Goal: Information Seeking & Learning: Learn about a topic

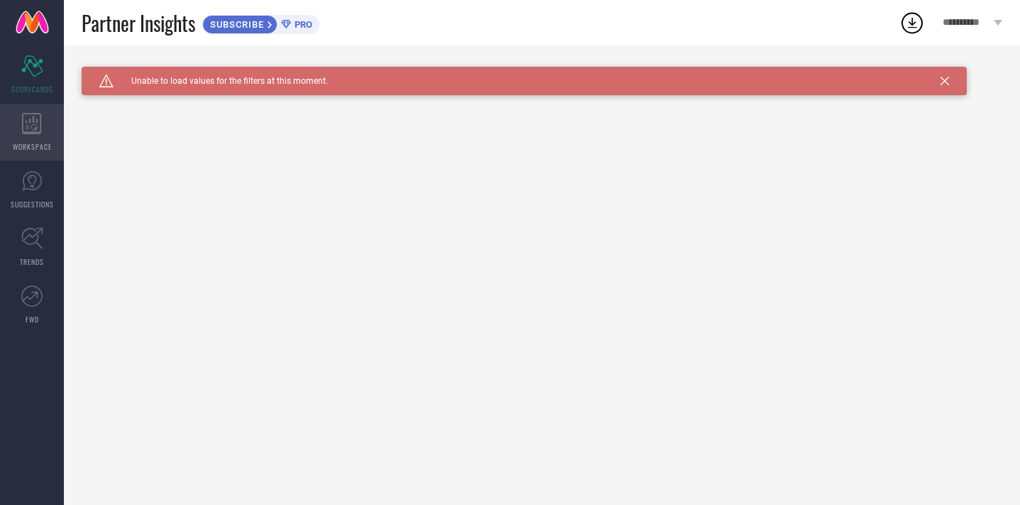
click at [33, 119] on icon at bounding box center [31, 123] width 19 height 21
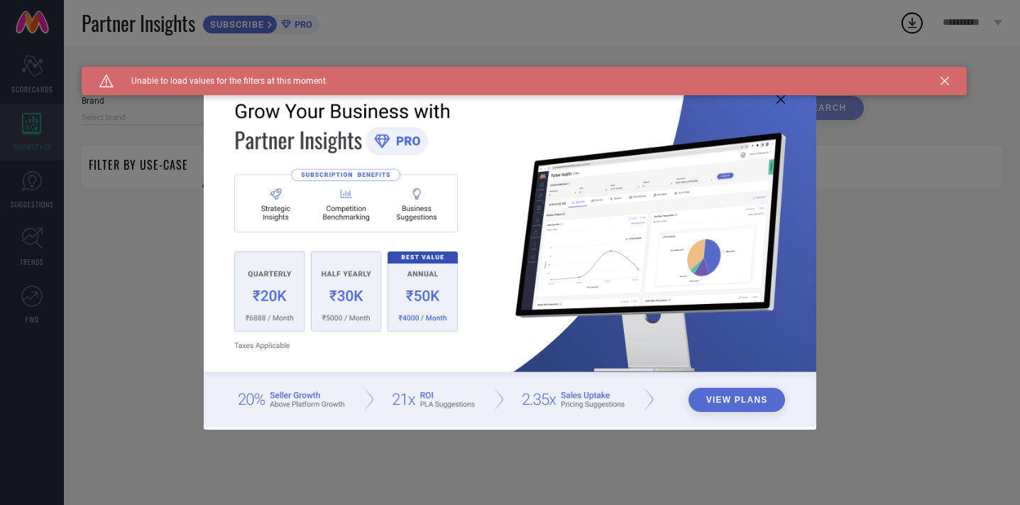
type input "1 STOP FASHION"
type input "All"
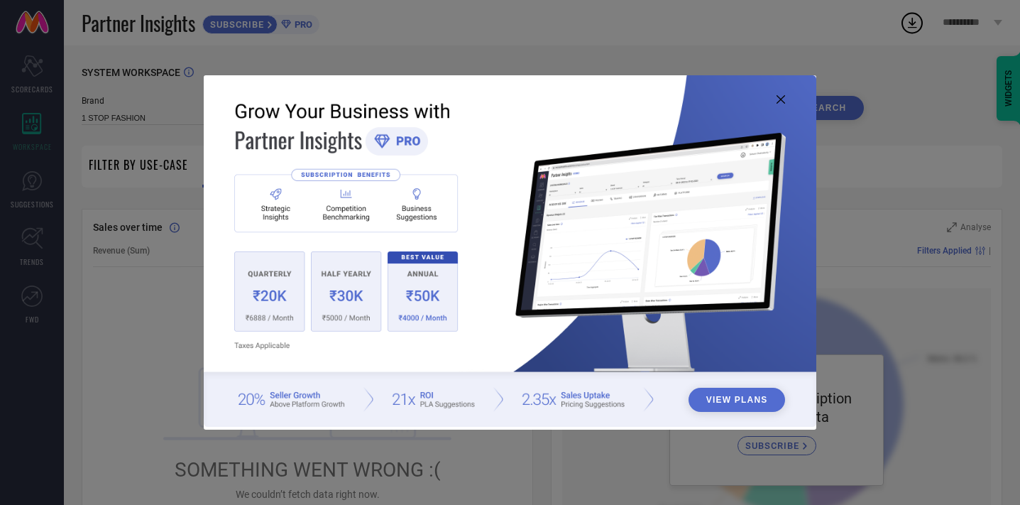
click at [778, 99] on icon at bounding box center [780, 99] width 9 height 9
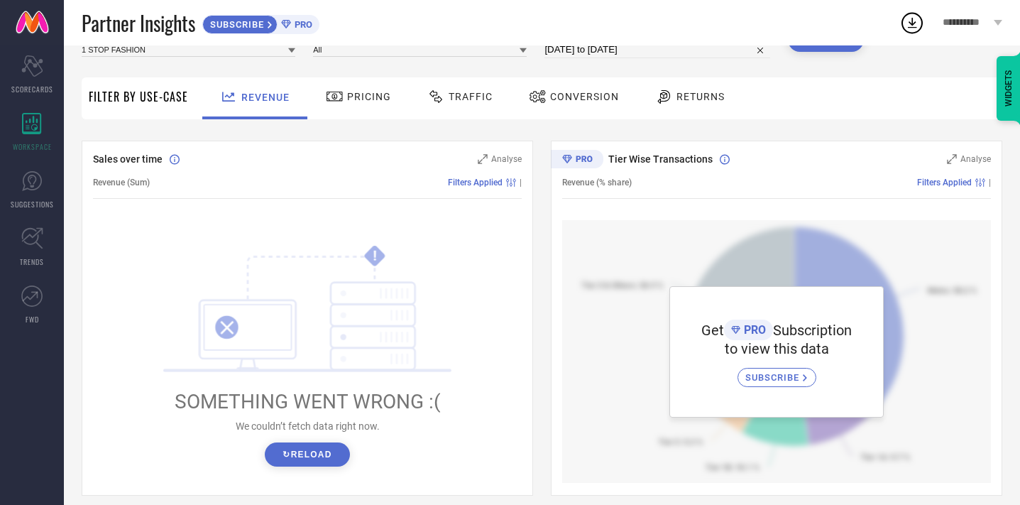
scroll to position [71, 0]
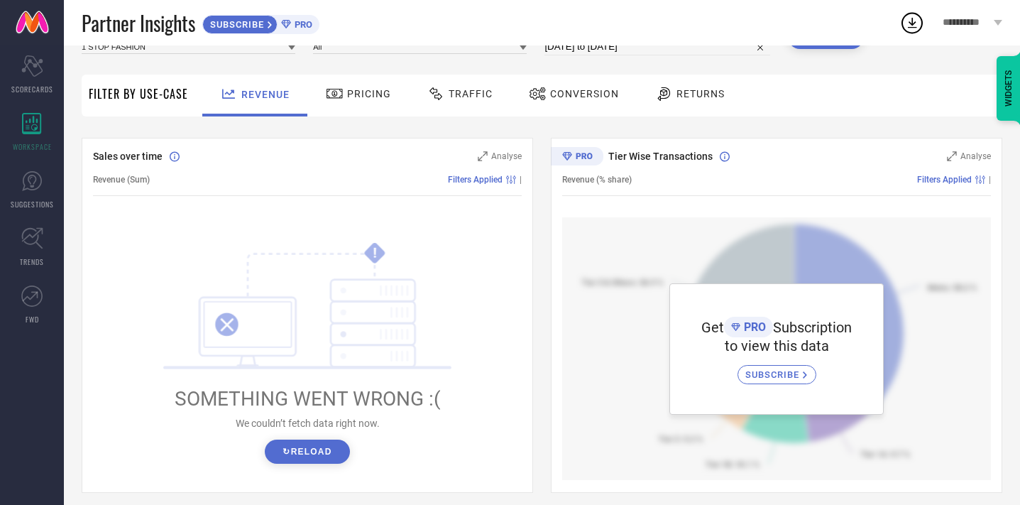
click at [320, 445] on button "↻ Reload" at bounding box center [307, 451] width 84 height 24
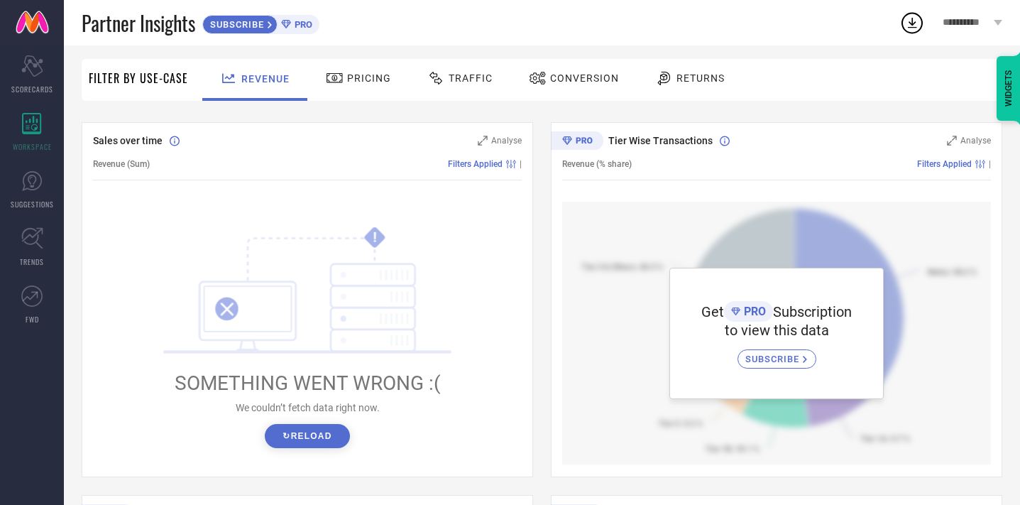
scroll to position [0, 0]
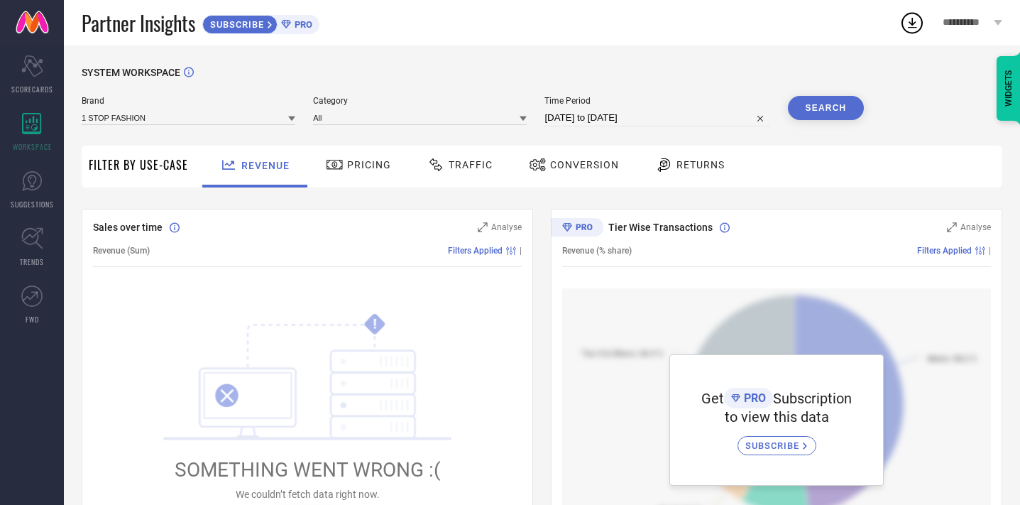
click at [370, 170] on span "Pricing" at bounding box center [369, 164] width 44 height 11
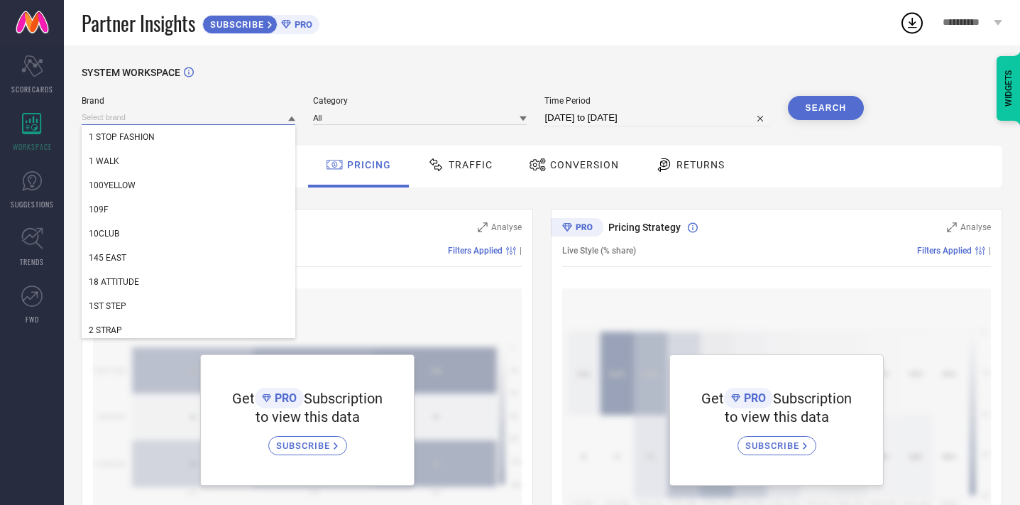
click at [242, 119] on input at bounding box center [189, 117] width 214 height 15
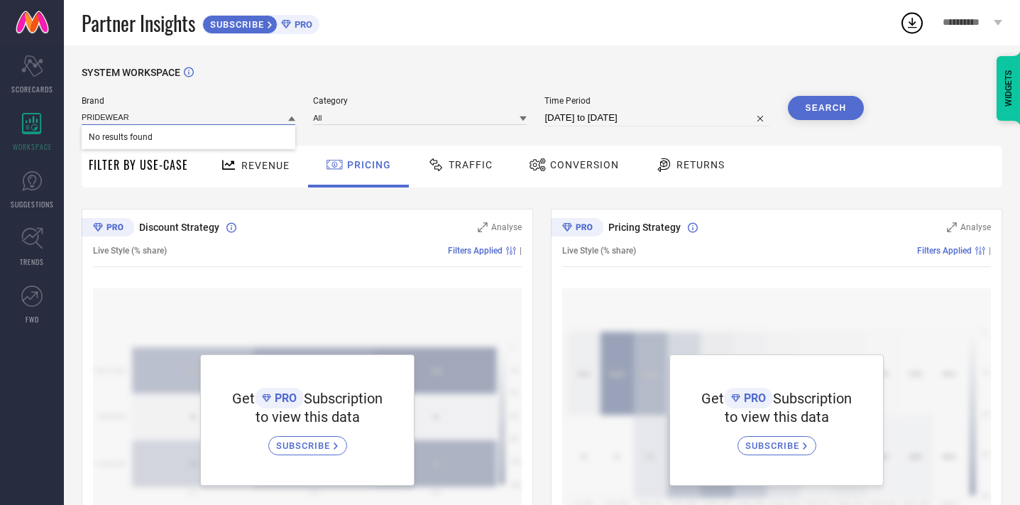
type input "PRIDEWEAR"
click at [263, 88] on div "SYSTEM WORKSPACE" at bounding box center [542, 81] width 920 height 29
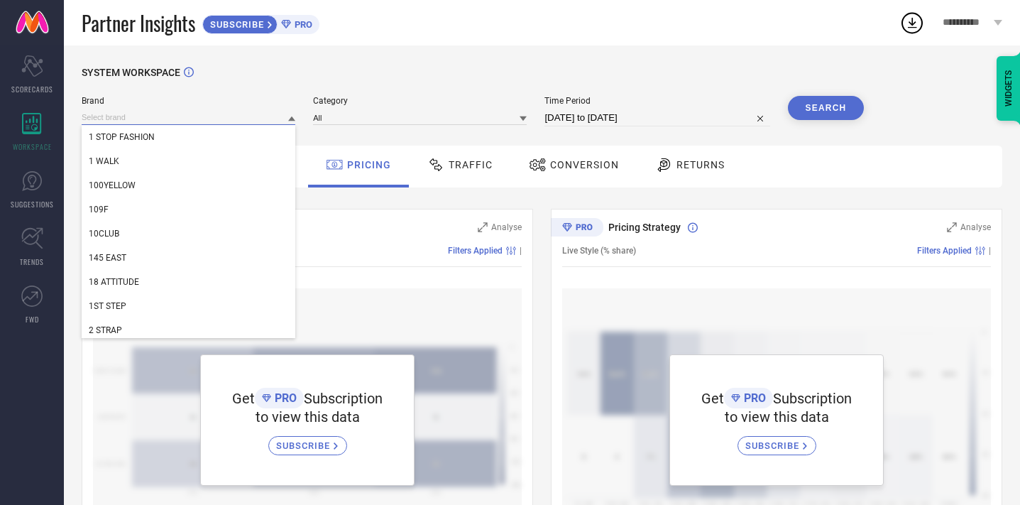
click at [268, 114] on input at bounding box center [189, 117] width 214 height 15
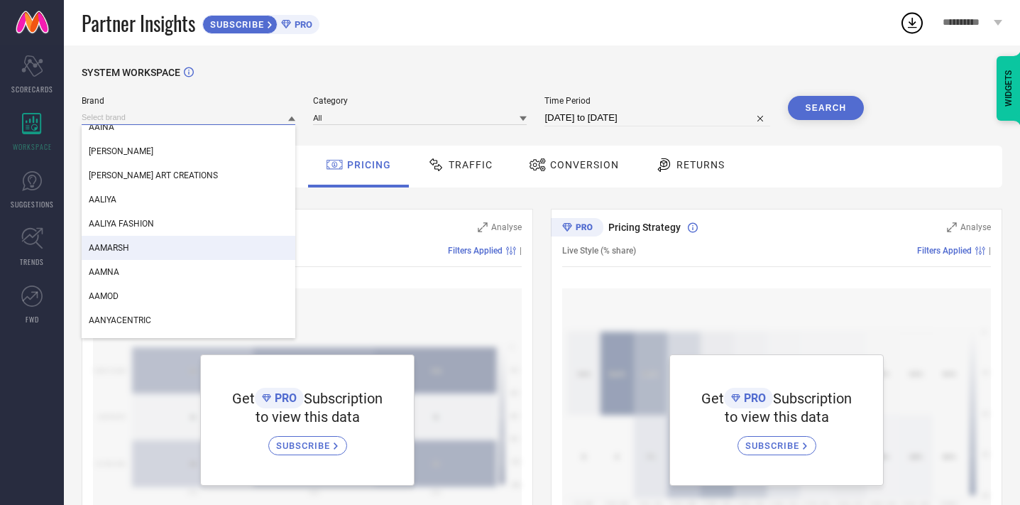
scroll to position [2051, 0]
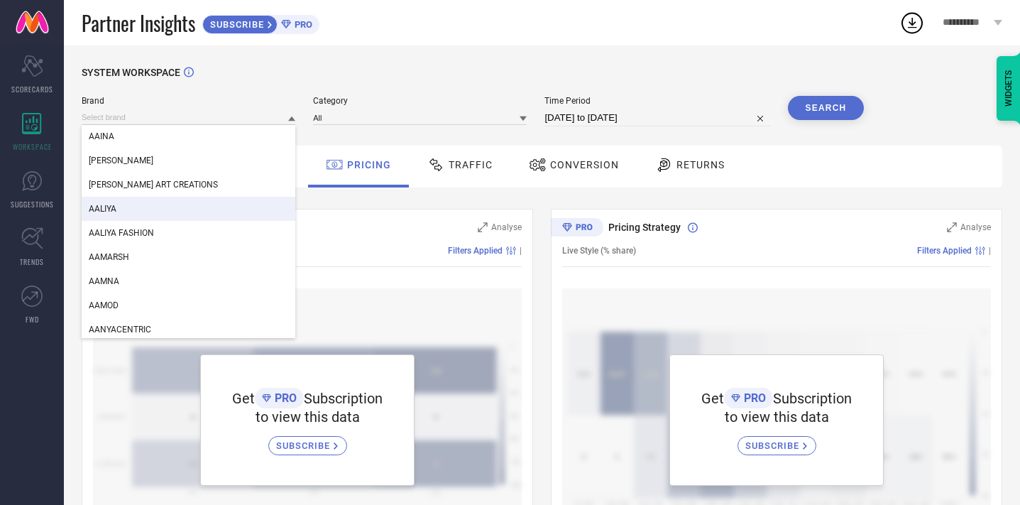
click at [143, 207] on div "AALIYA" at bounding box center [189, 209] width 214 height 24
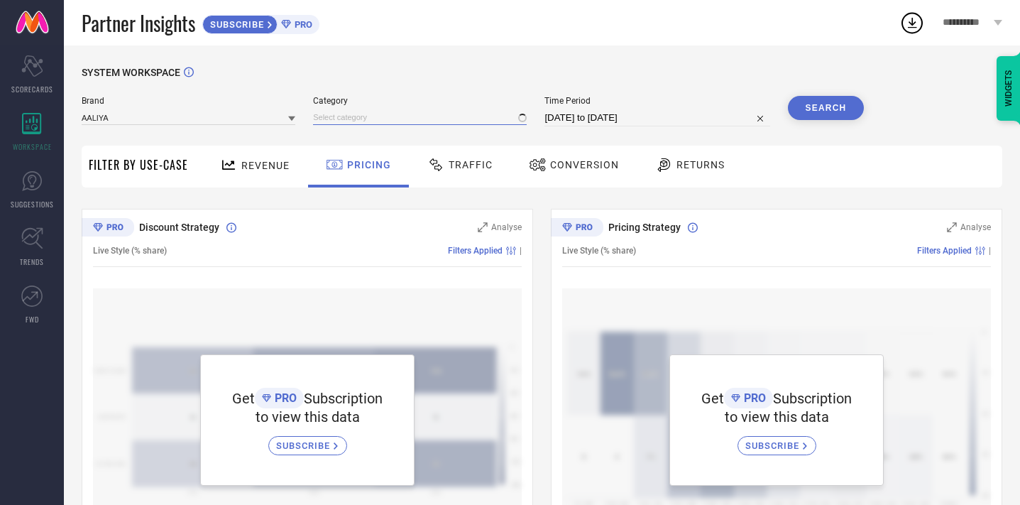
click at [382, 116] on input at bounding box center [420, 117] width 214 height 15
click at [409, 101] on span "Category" at bounding box center [420, 101] width 214 height 10
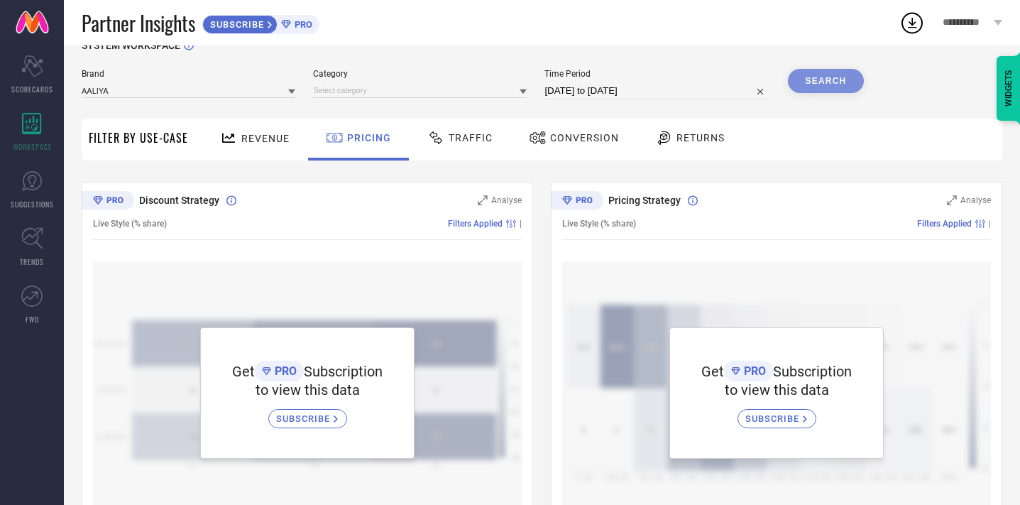
scroll to position [0, 0]
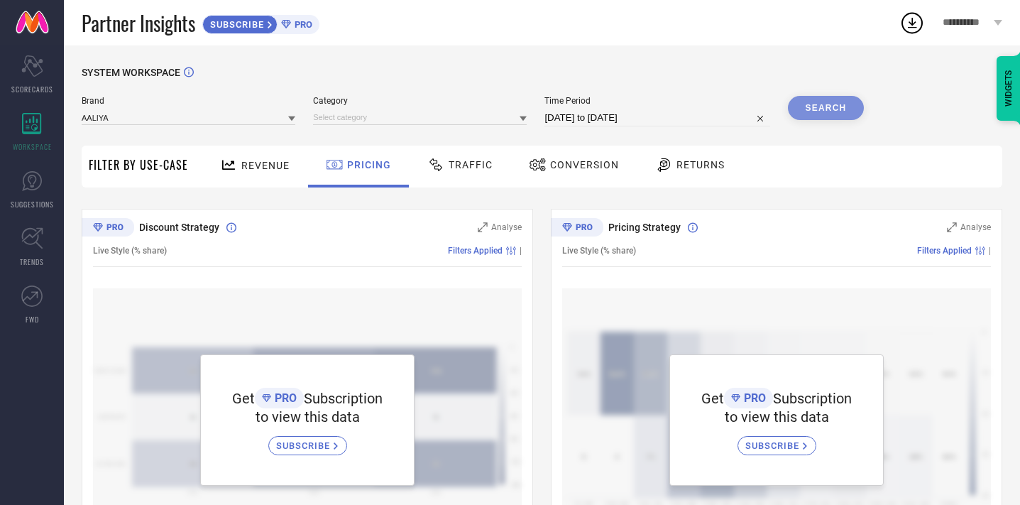
click at [469, 162] on span "Traffic" at bounding box center [470, 164] width 44 height 11
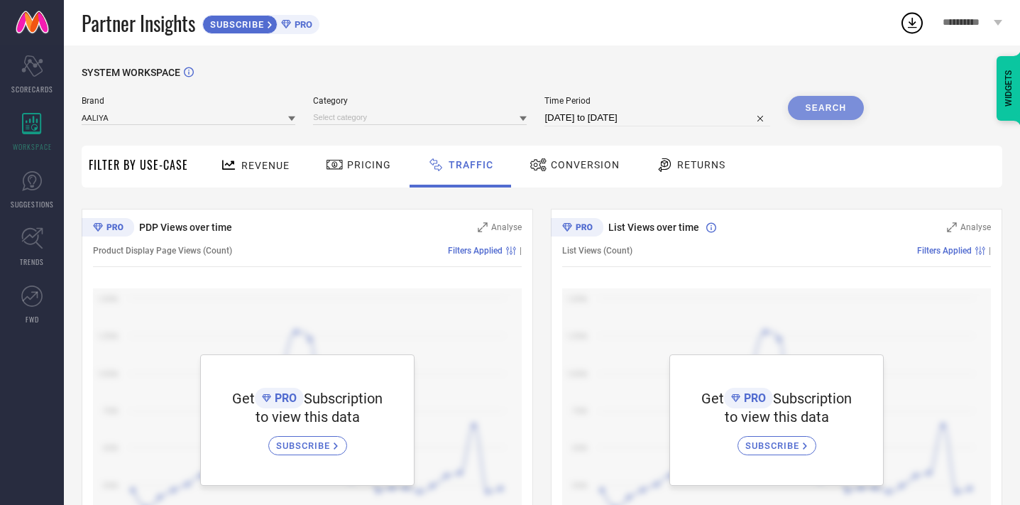
scroll to position [15, 0]
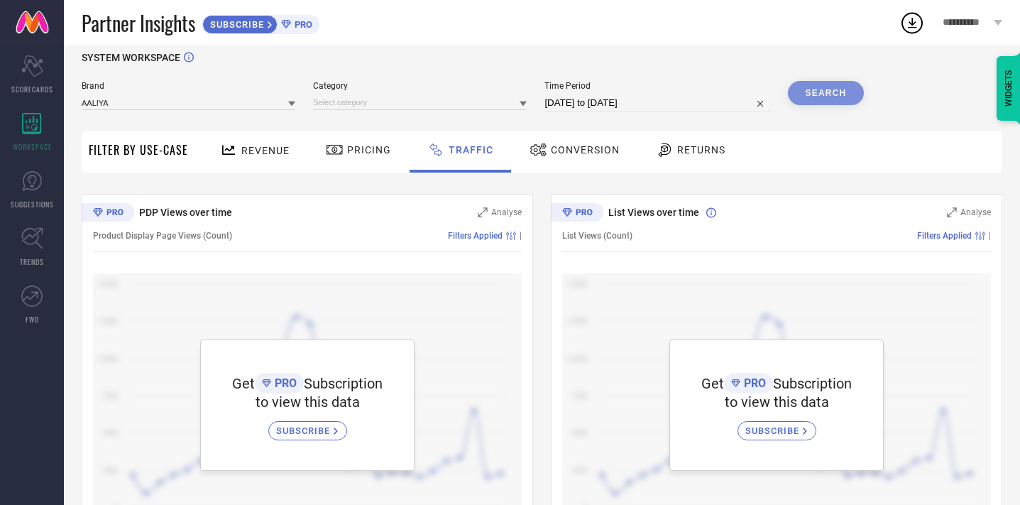
click at [562, 143] on div "Conversion" at bounding box center [574, 150] width 97 height 24
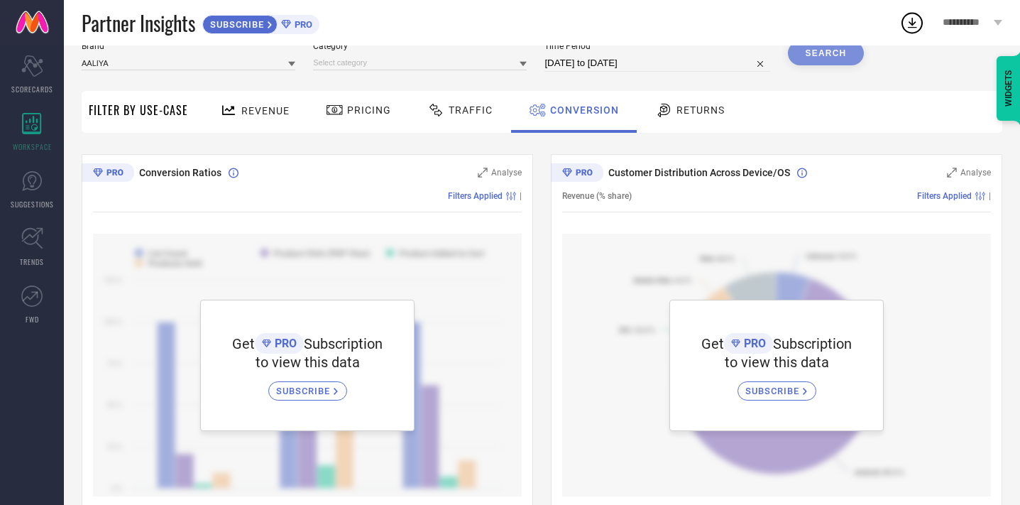
scroll to position [0, 0]
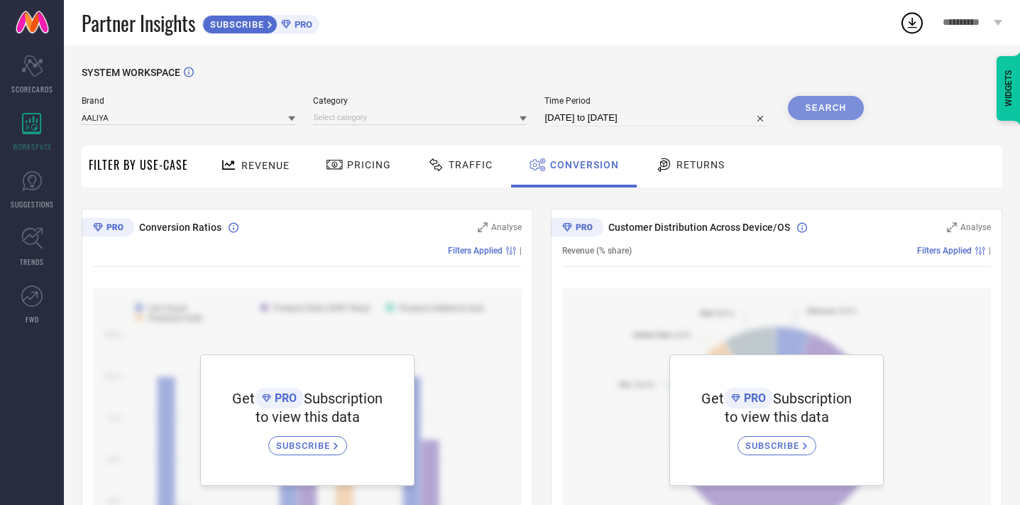
click at [695, 167] on span "Returns" at bounding box center [700, 164] width 48 height 11
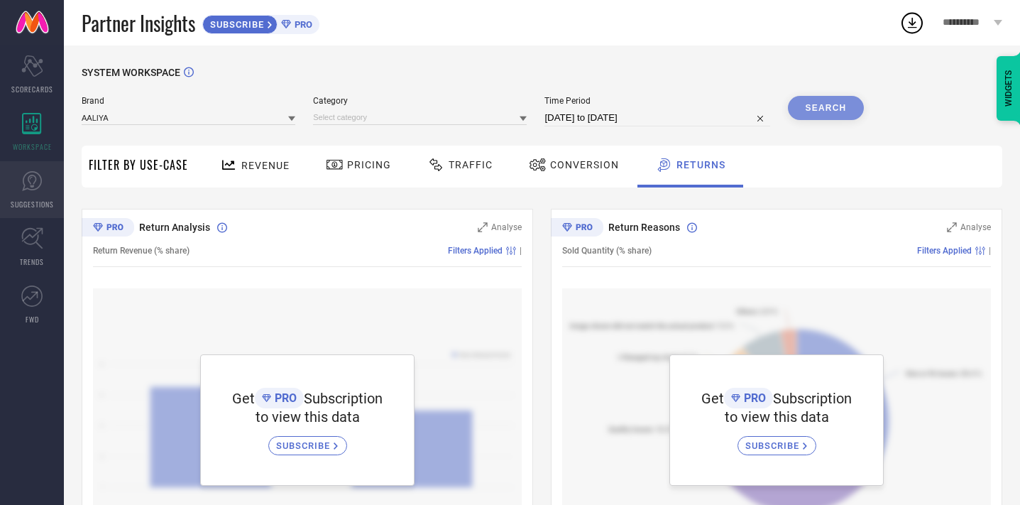
click at [16, 191] on link "SUGGESTIONS" at bounding box center [32, 189] width 64 height 57
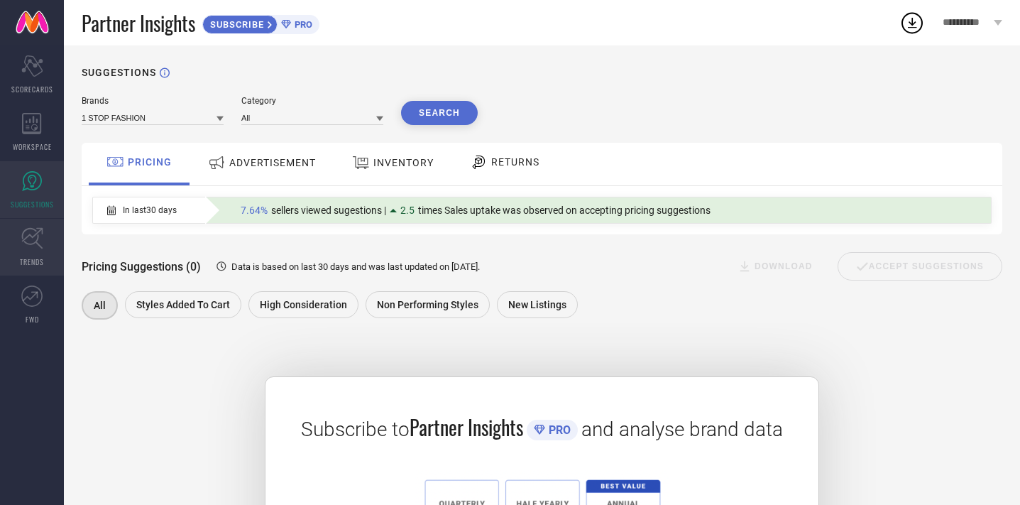
click at [50, 243] on link "TRENDS" at bounding box center [32, 247] width 64 height 57
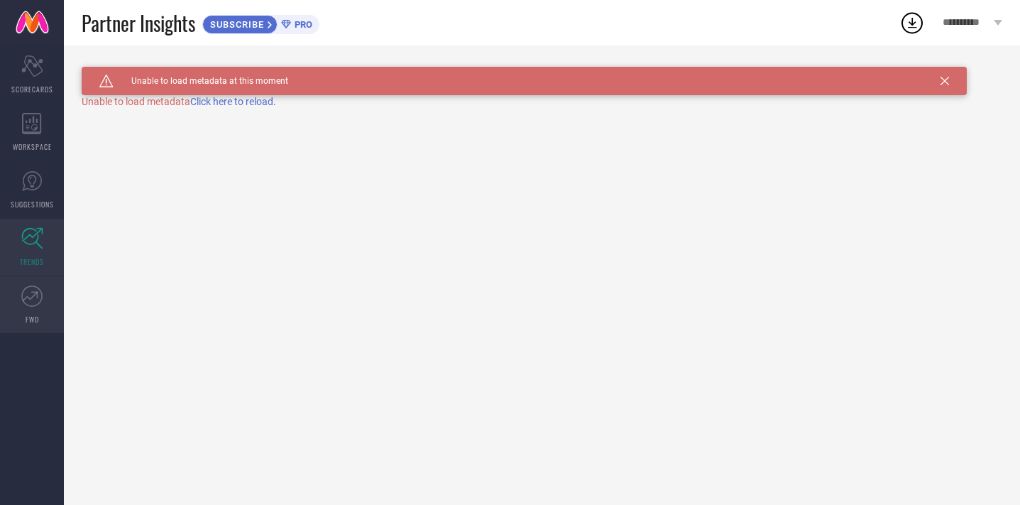
click at [32, 307] on link "FWD" at bounding box center [32, 304] width 64 height 57
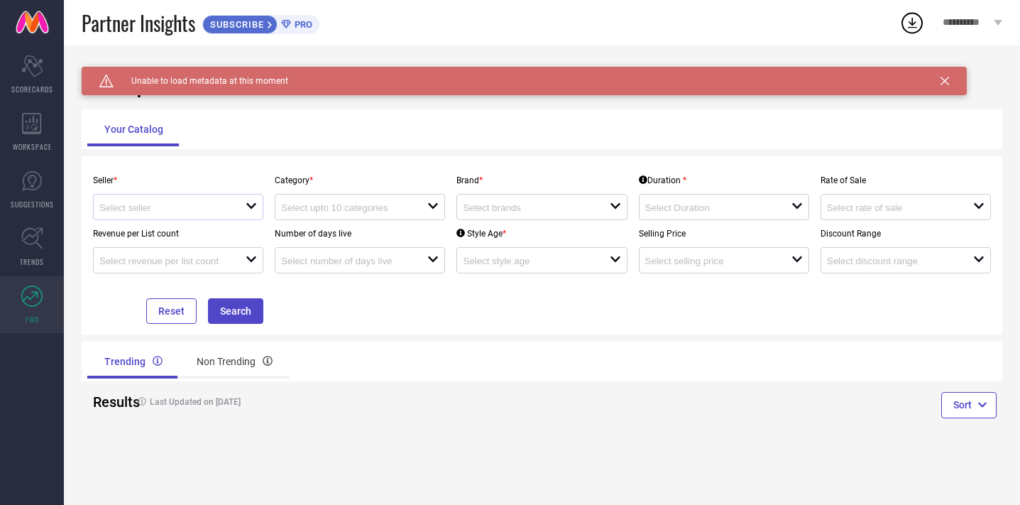
click at [241, 204] on div at bounding box center [172, 206] width 146 height 13
click at [226, 227] on li "Myntra ( MINT_1 )" at bounding box center [179, 234] width 170 height 26
type input "Myntra ( MINT_1 )"
click at [315, 204] on input at bounding box center [347, 207] width 132 height 11
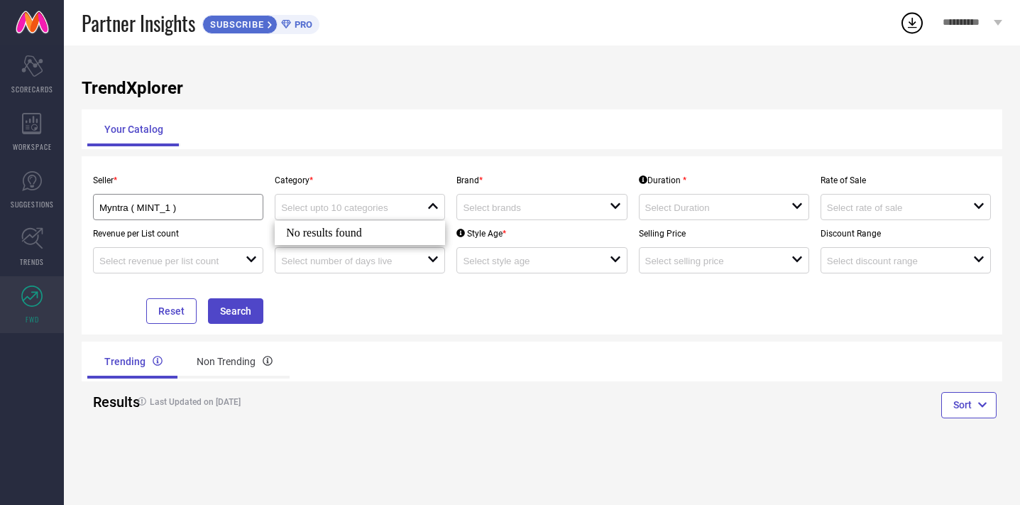
click at [336, 311] on div "Seller * Myntra ( MINT_1 ) Category * close Brand * open Duration * open Rate o…" at bounding box center [541, 245] width 909 height 157
click at [236, 348] on div "Non Trending" at bounding box center [235, 361] width 110 height 34
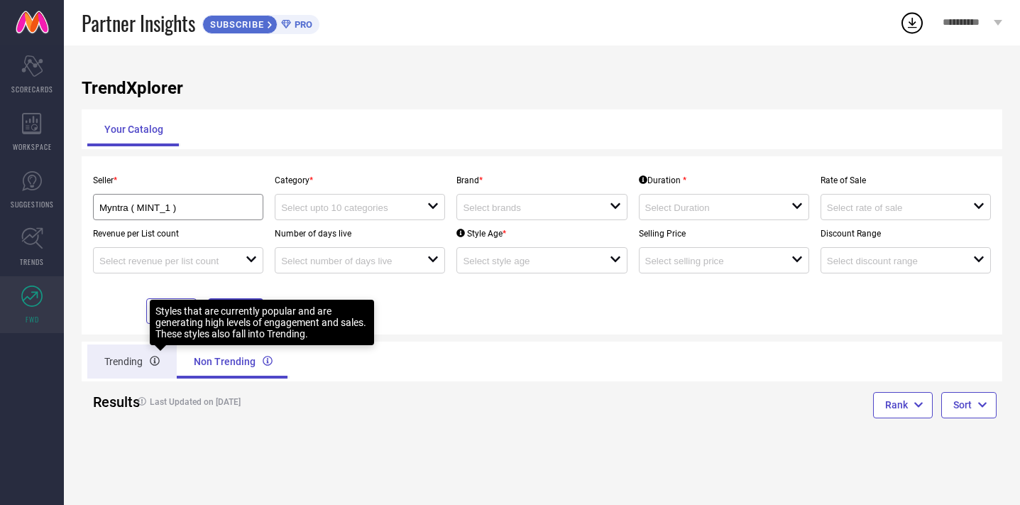
click at [148, 356] on div "Trending" at bounding box center [131, 361] width 89 height 34
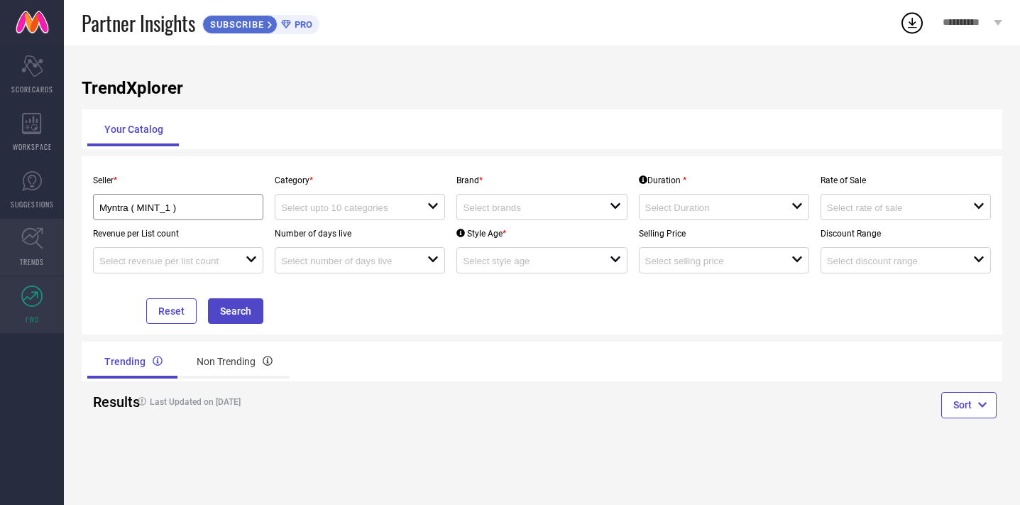
click at [48, 246] on link "TRENDS" at bounding box center [32, 247] width 64 height 57
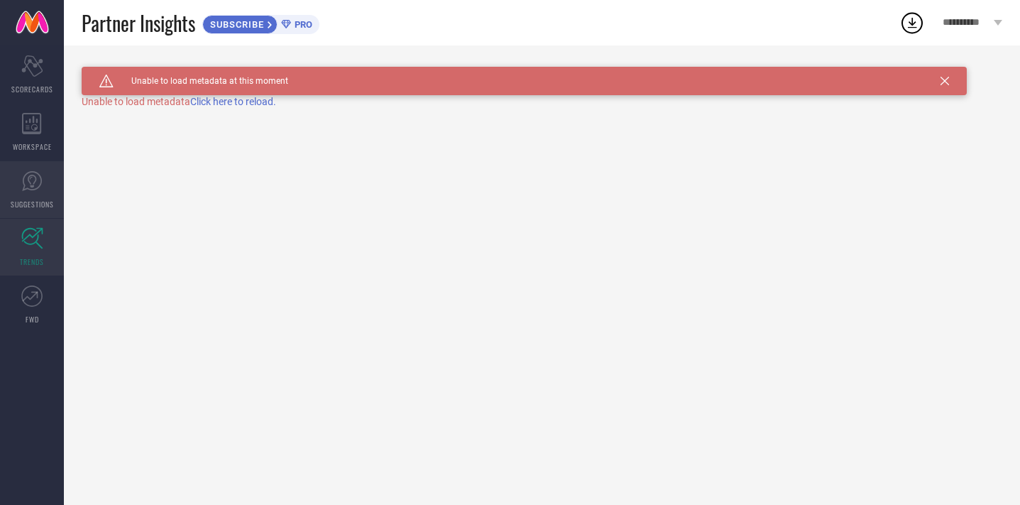
click at [33, 187] on icon at bounding box center [31, 180] width 21 height 21
